Goal: Navigation & Orientation: Find specific page/section

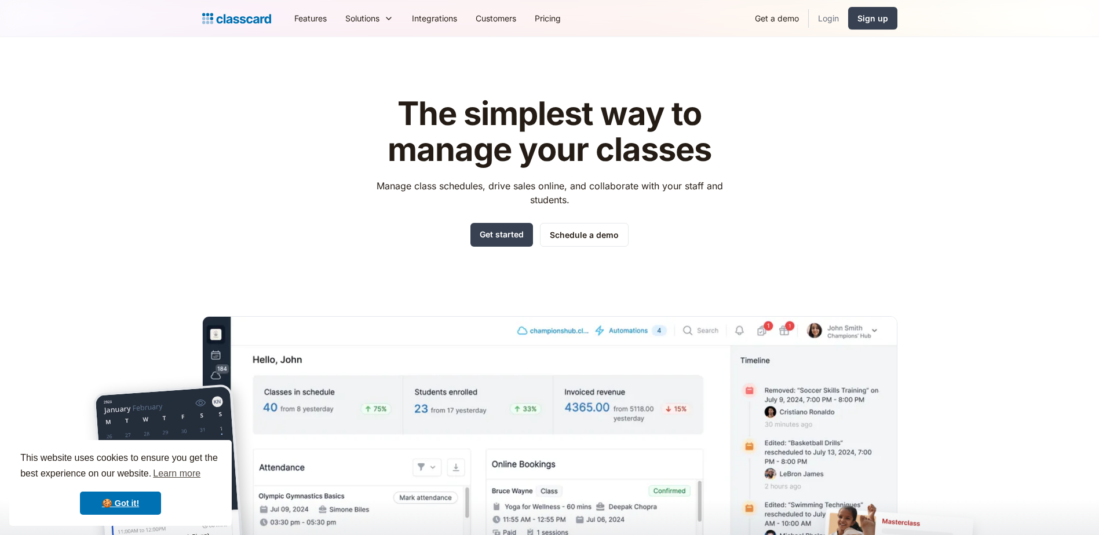
click at [830, 16] on link "Login" at bounding box center [827, 18] width 39 height 26
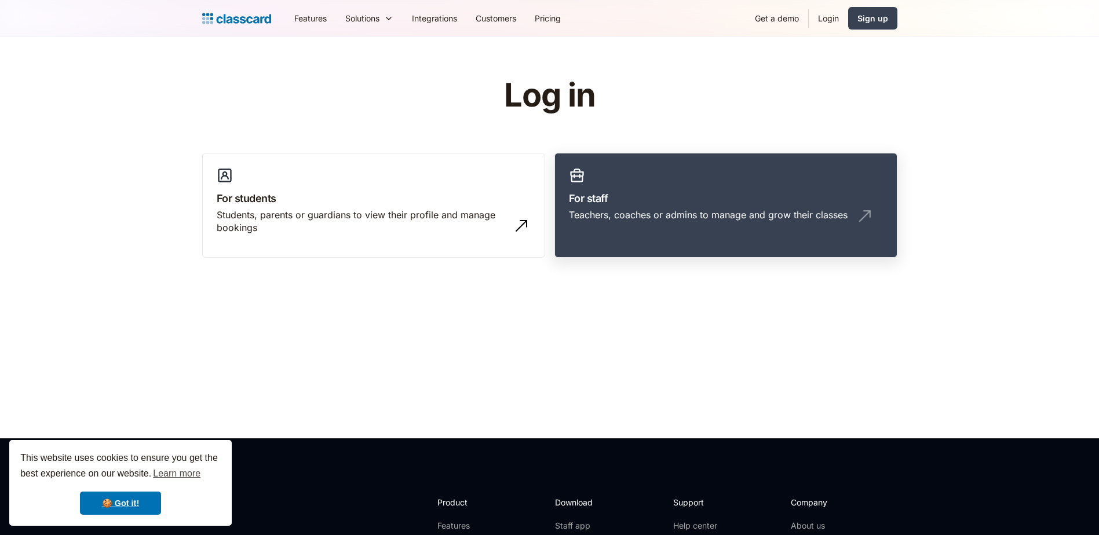
click at [779, 203] on h3 "For staff" at bounding box center [726, 199] width 314 height 16
